Goal: Task Accomplishment & Management: Manage account settings

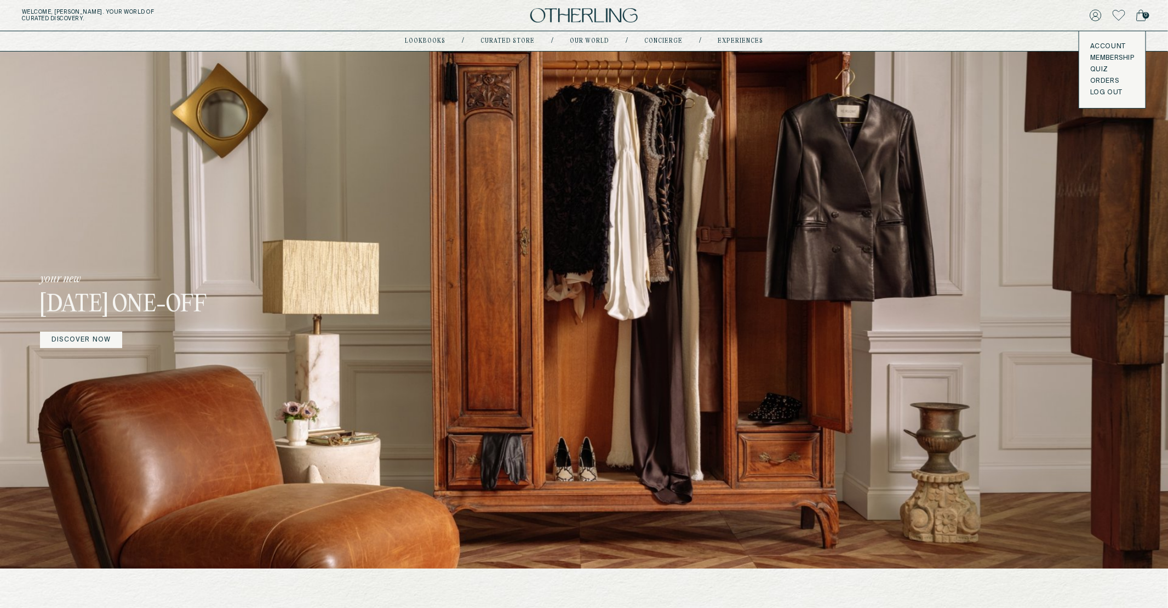
click at [1095, 56] on link "Membership" at bounding box center [1112, 58] width 44 height 9
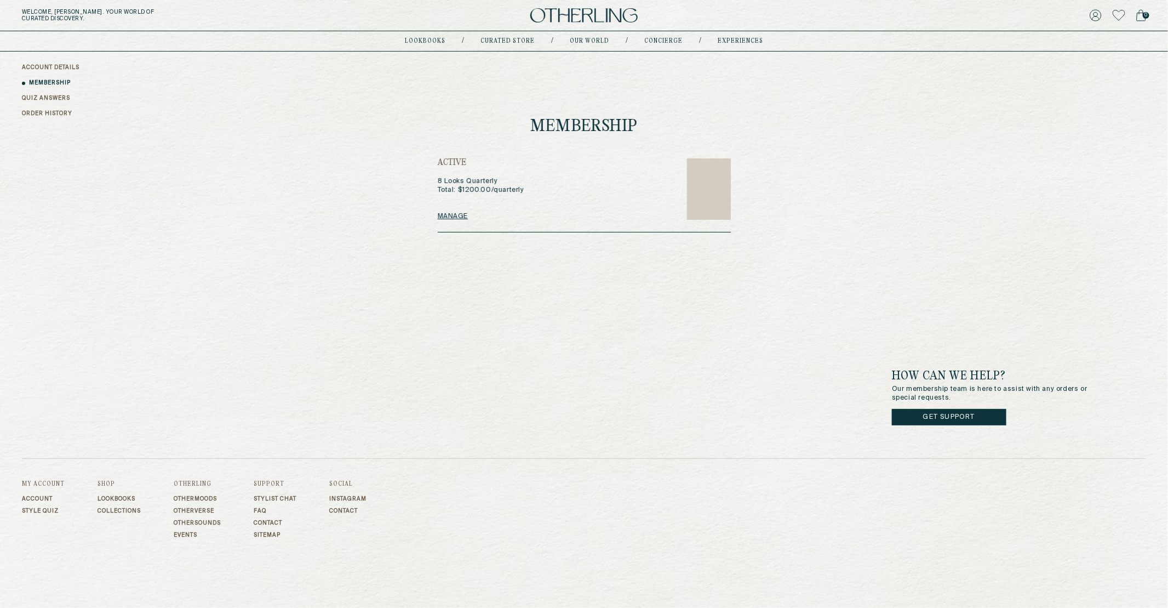
scroll to position [3, 0]
